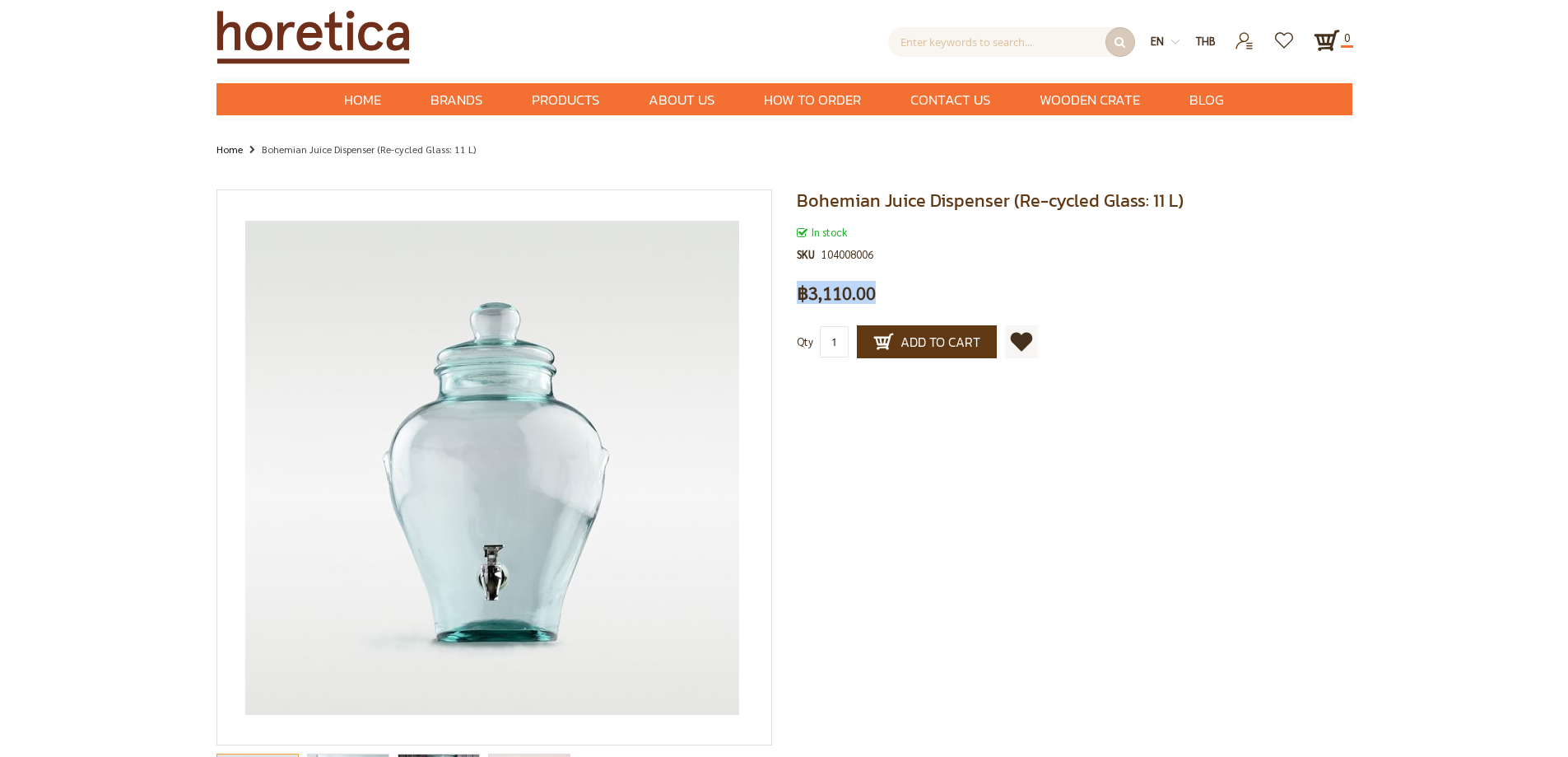
drag, startPoint x: 874, startPoint y: 296, endPoint x: 790, endPoint y: 295, distance: 84.0
click at [790, 295] on div "Bohemian Juice Dispenser (Re-cycled Glass: 11 L) In stock SKU 104008006 Be the …" at bounding box center [1069, 291] width 568 height 202
copy span "฿3,110.00"
click at [835, 205] on span "Bohemian Juice Dispenser (Re-cycled Glass: 11 L)" at bounding box center [990, 200] width 387 height 27
click at [834, 205] on span "Bohemian Juice Dispenser (Re-cycled Glass: 11 L)" at bounding box center [990, 200] width 387 height 27
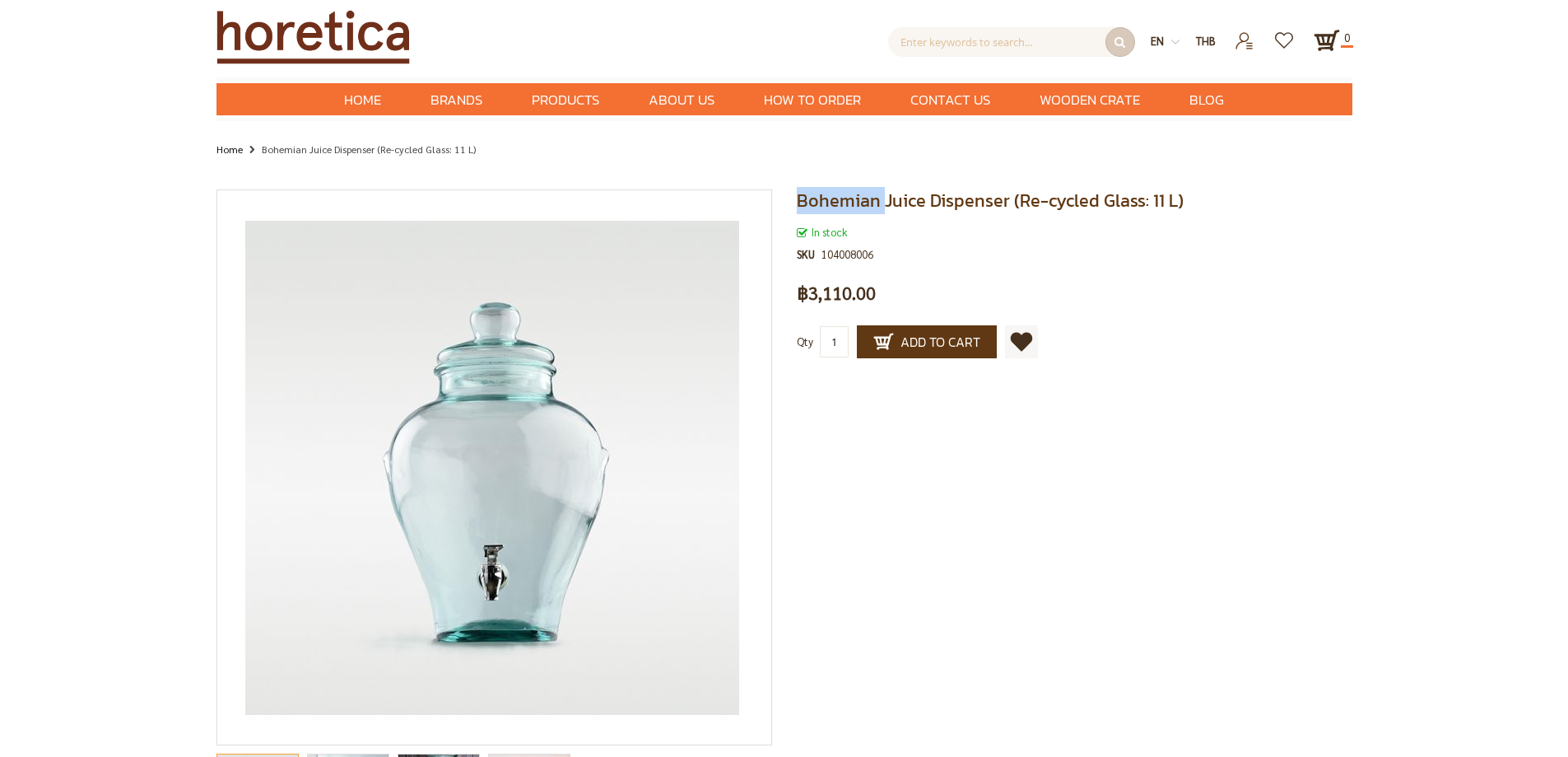
click at [858, 205] on span "Bohemian Juice Dispenser (Re-cycled Glass: 11 L)" at bounding box center [990, 200] width 387 height 27
drag, startPoint x: 925, startPoint y: 200, endPoint x: 798, endPoint y: 198, distance: 127.0
click at [798, 198] on span "Bohemian Juice Dispenser (Re-cycled Glass: 11 L)" at bounding box center [990, 200] width 387 height 27
copy span "Bohemian Juice"
